Goal: Information Seeking & Learning: Find specific fact

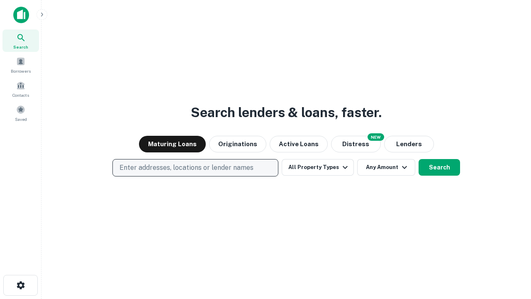
click at [195, 168] on p "Enter addresses, locations or lender names" at bounding box center [186, 168] width 134 height 10
type input "**********"
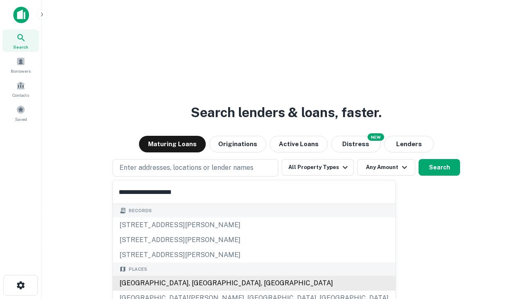
click at [198, 283] on div "Santa Monica, CA, USA" at bounding box center [254, 282] width 283 height 15
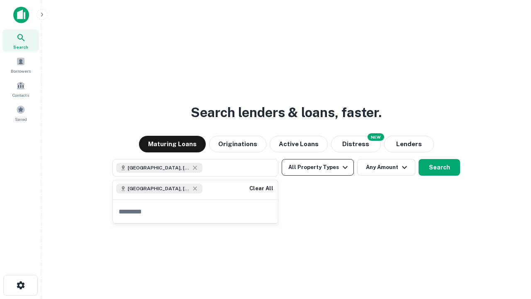
click at [318, 167] on button "All Property Types" at bounding box center [318, 167] width 72 height 17
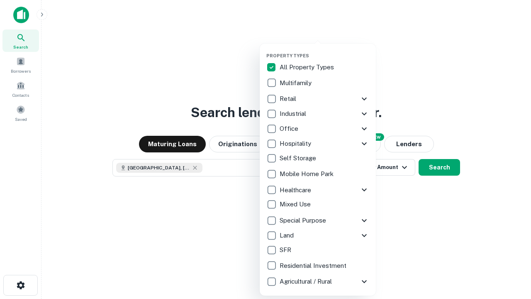
click at [324, 50] on button "button" at bounding box center [324, 50] width 116 height 0
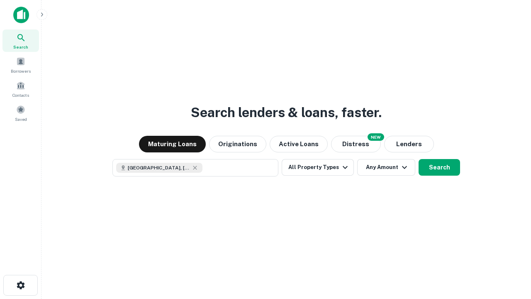
scroll to position [13, 0]
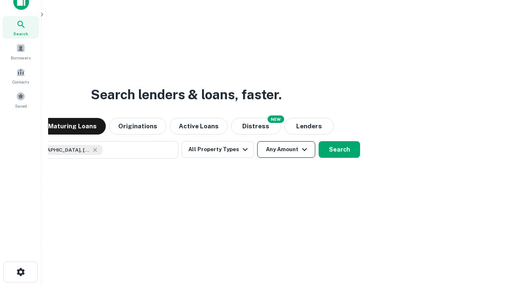
click at [257, 141] on button "Any Amount" at bounding box center [286, 149] width 58 height 17
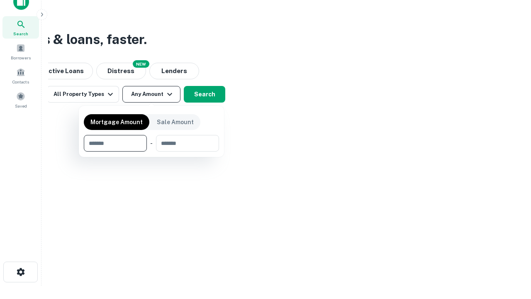
type input "*******"
click at [151, 151] on button "button" at bounding box center [151, 151] width 135 height 0
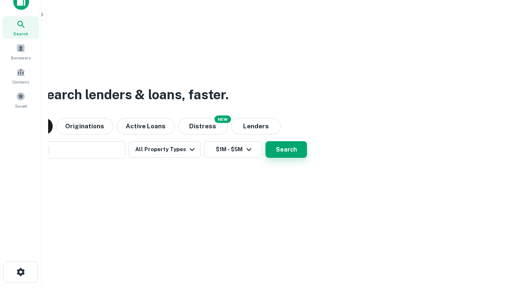
click at [265, 141] on button "Search" at bounding box center [285, 149] width 41 height 17
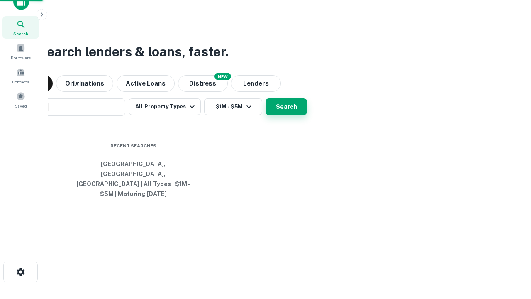
scroll to position [27, 235]
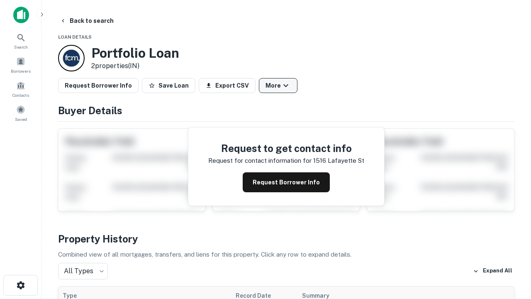
click at [278, 85] on button "More" at bounding box center [278, 85] width 39 height 15
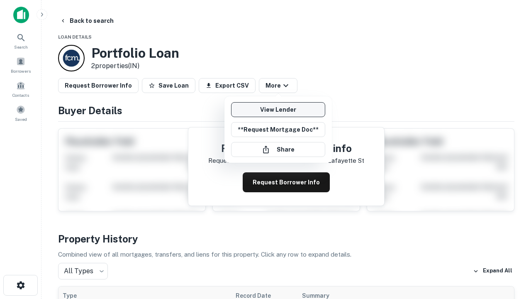
click at [278, 110] on link "View Lender" at bounding box center [278, 109] width 94 height 15
